Goal: Information Seeking & Learning: Find specific fact

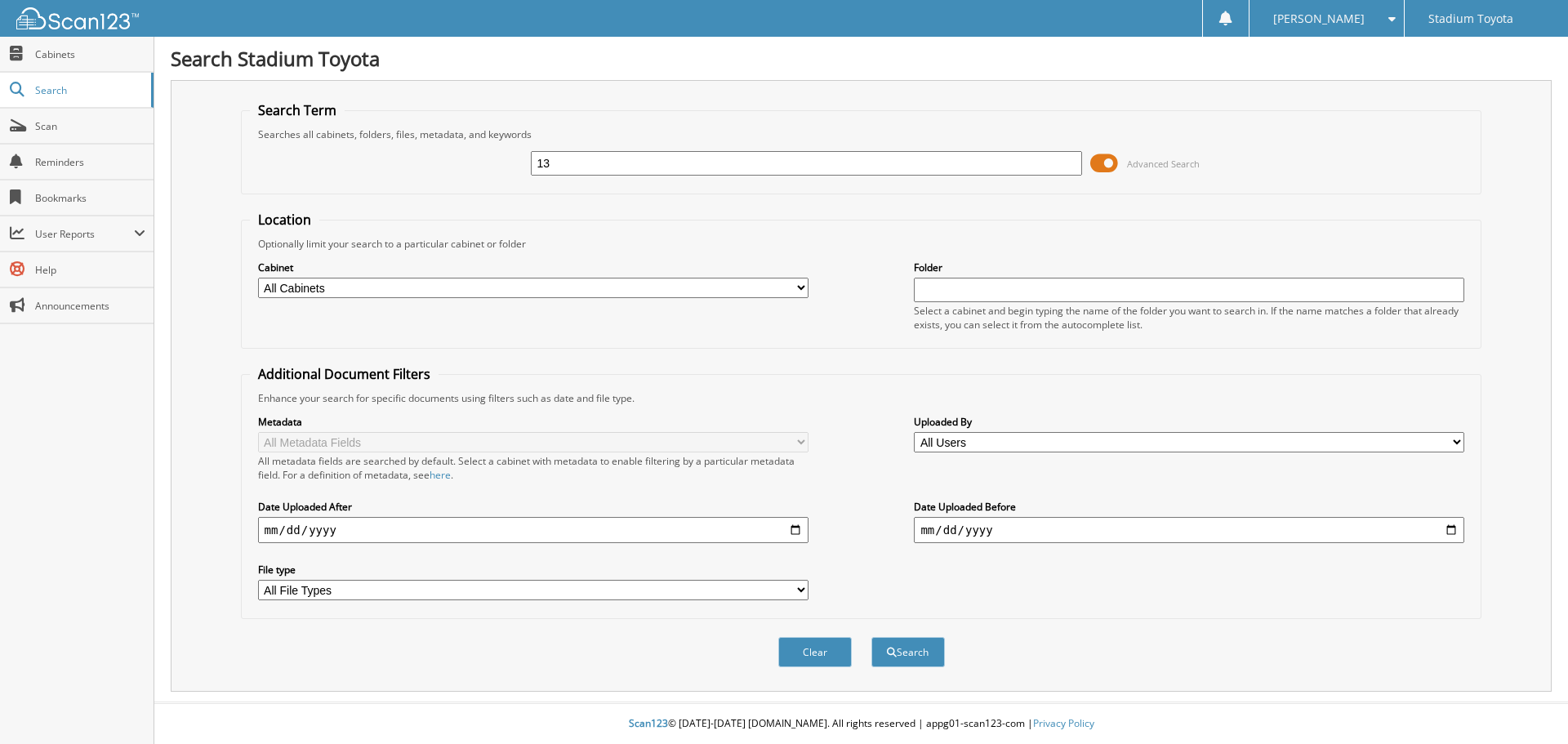
type input "1"
type input "705674"
click at [871, 637] on button "Search" at bounding box center [908, 652] width 73 height 30
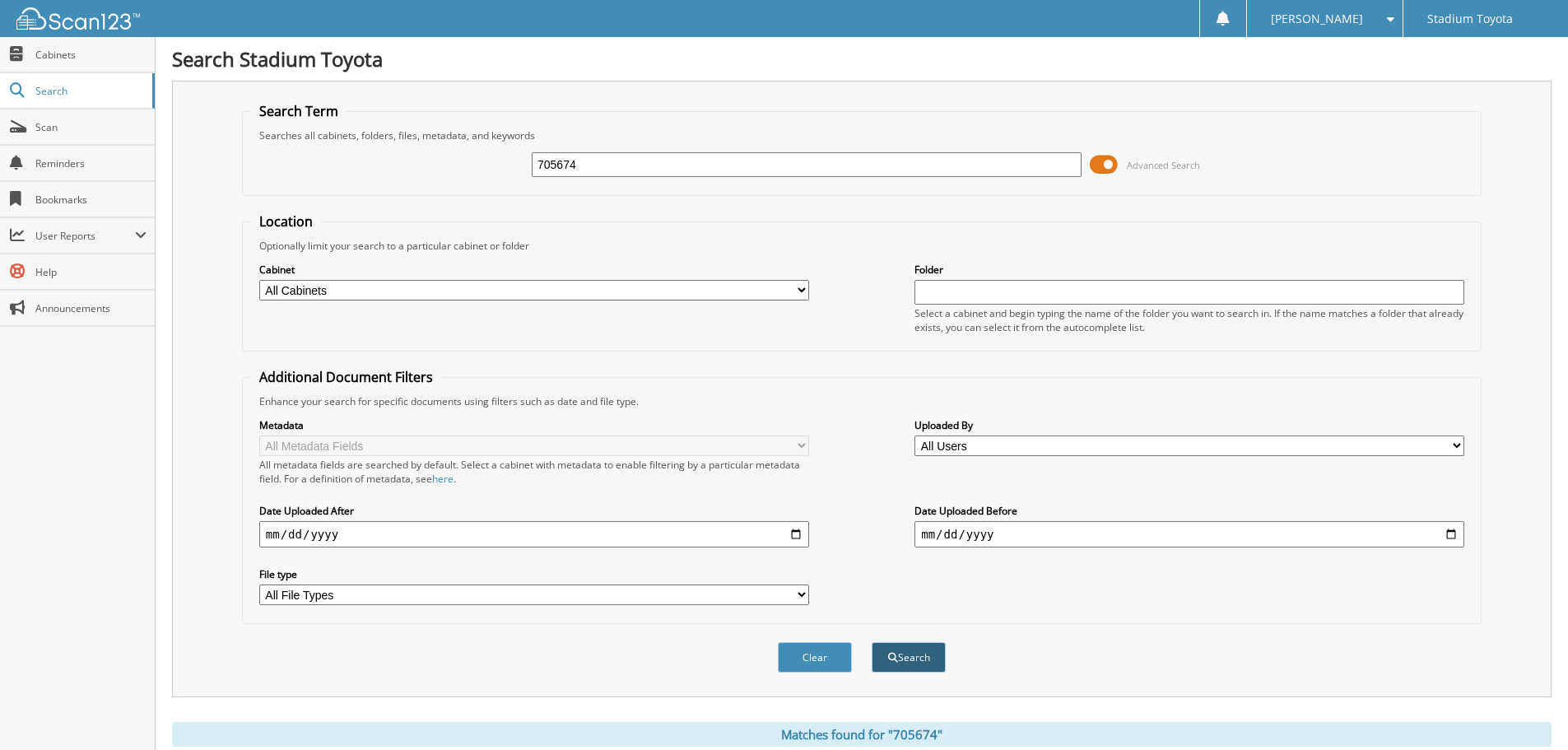
click at [933, 663] on button "Search" at bounding box center [908, 657] width 74 height 31
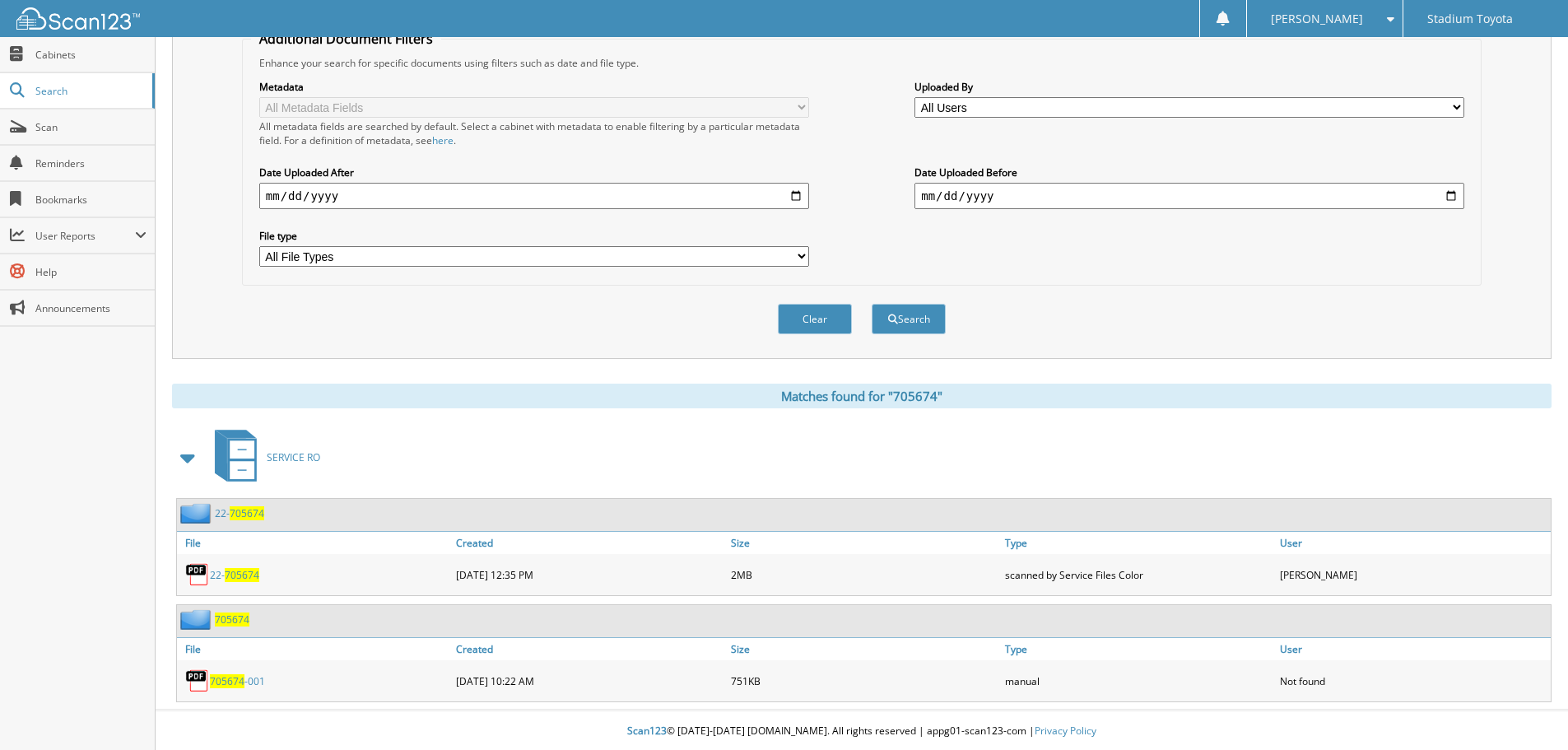
scroll to position [341, 0]
click at [227, 577] on span "705674" at bounding box center [243, 573] width 35 height 14
